Goal: Information Seeking & Learning: Learn about a topic

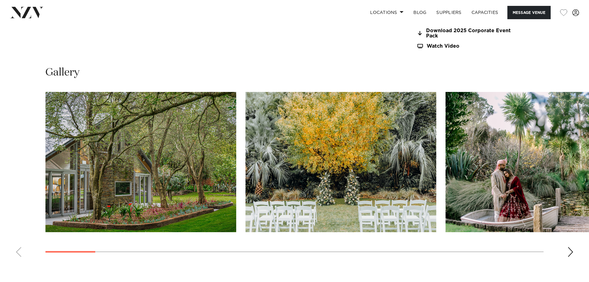
scroll to position [725, 0]
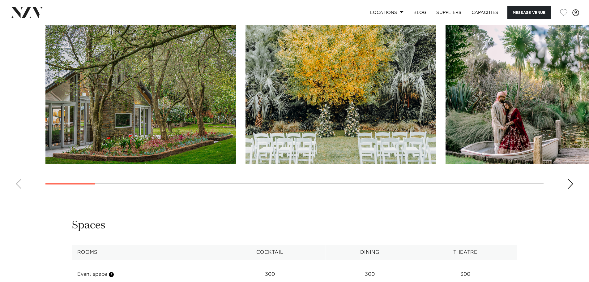
click at [537, 126] on img "3 / 25" at bounding box center [541, 94] width 191 height 140
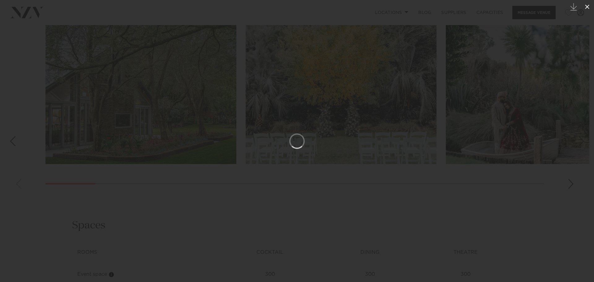
click at [588, 6] on icon at bounding box center [587, 7] width 4 height 4
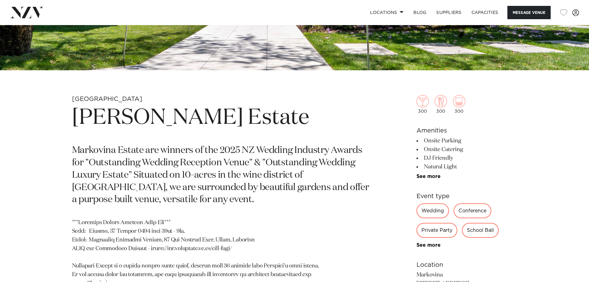
scroll to position [230, 0]
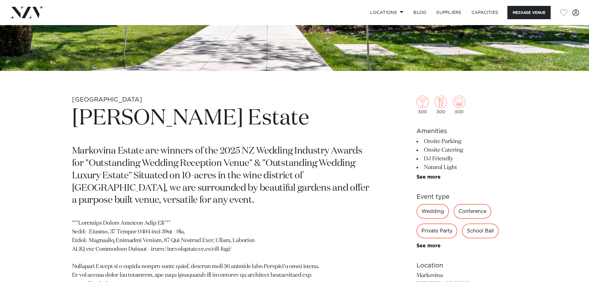
click at [439, 232] on div "Private Party" at bounding box center [437, 230] width 41 height 15
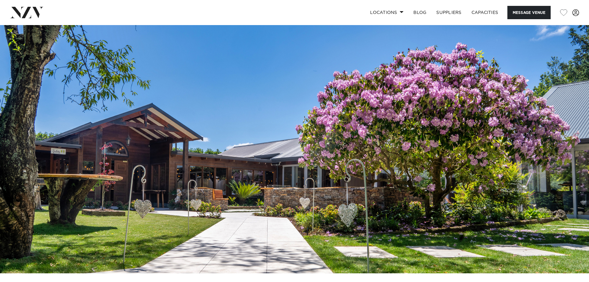
scroll to position [0, 0]
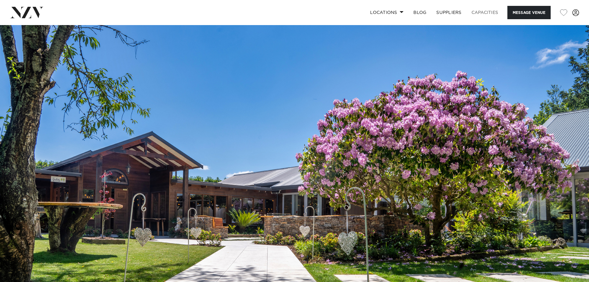
click at [488, 6] on link "Capacities" at bounding box center [485, 12] width 37 height 13
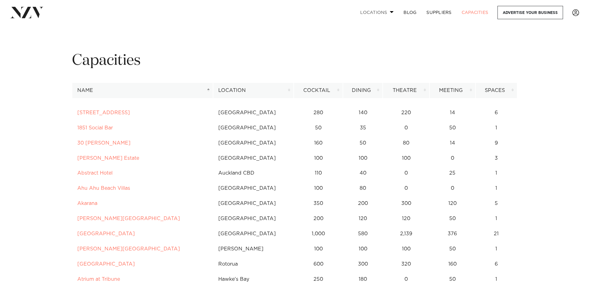
click at [374, 13] on link "Locations" at bounding box center [376, 12] width 43 height 13
